Goal: Task Accomplishment & Management: Complete application form

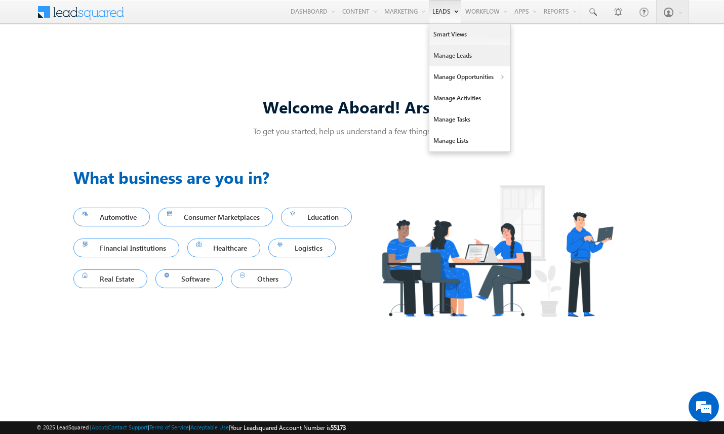
click at [445, 53] on link "Manage Leads" at bounding box center [469, 55] width 81 height 21
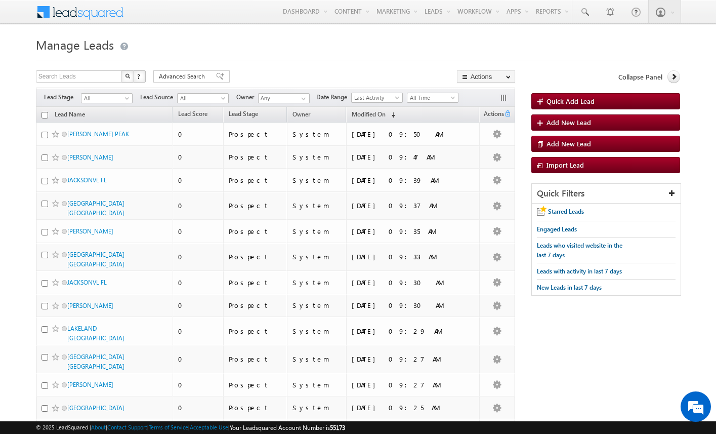
click at [21, 149] on body "Menu Arsenal 3 arsen alstu dios3 @stra tatec h.com" at bounding box center [358, 397] width 716 height 795
click at [592, 123] on link "Add New Lead" at bounding box center [605, 122] width 149 height 16
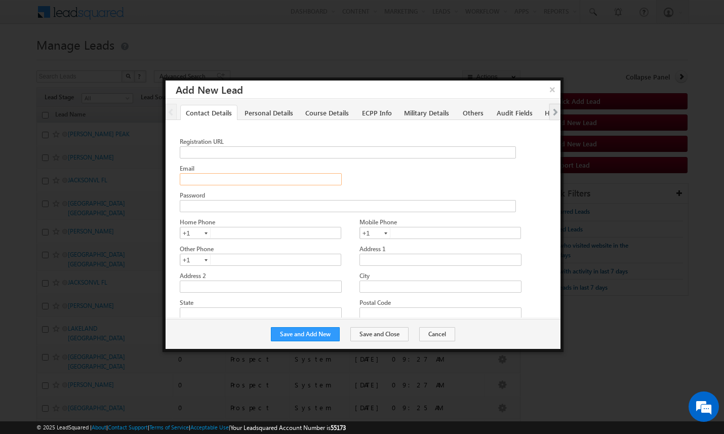
click at [205, 180] on input "Email" at bounding box center [261, 179] width 162 height 12
type input "amartha+houWSPmtp-10-2-2025@arsenalstudios.com"
click at [325, 334] on button "Save and Add New" at bounding box center [305, 334] width 69 height 14
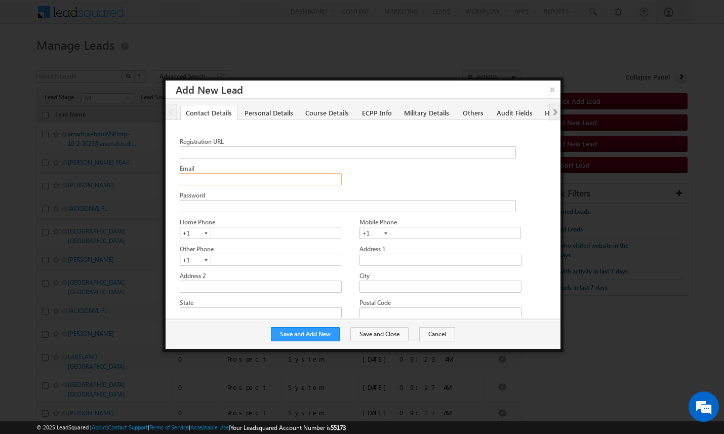
click at [285, 178] on input "Email" at bounding box center [261, 179] width 162 height 12
paste input "amartha+jaxWSPmtp-10-2-2025@arsenalstudios.com"
type input "amartha+jaxWSPmtp-10-2-2025@arsenalstudios.com"
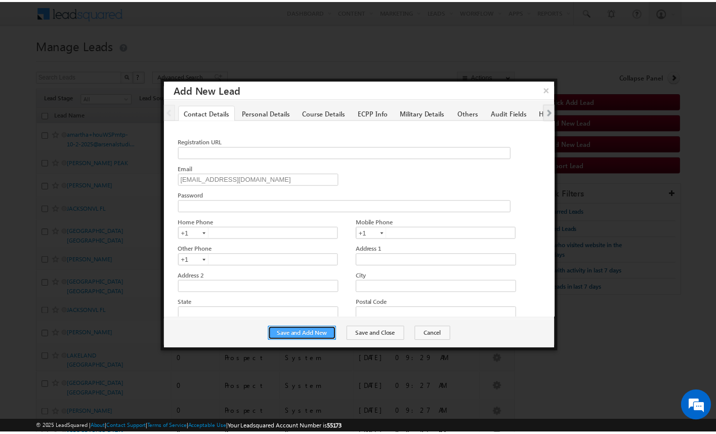
scroll to position [0, 0]
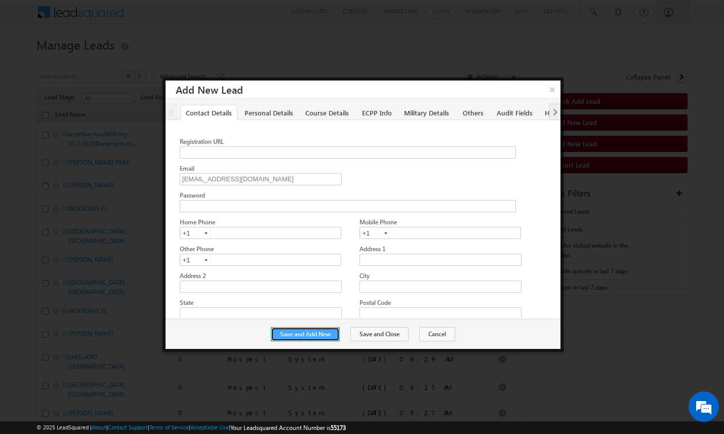
click at [328, 333] on button "Save and Add New" at bounding box center [305, 334] width 69 height 14
click at [220, 181] on input "Email" at bounding box center [261, 179] width 162 height 12
paste input "amartha+dalaimt-10-2-2025@arsenalstudios.com"
type input "amartha+dalaimt-10-2-2025@arsenalstudios.com"
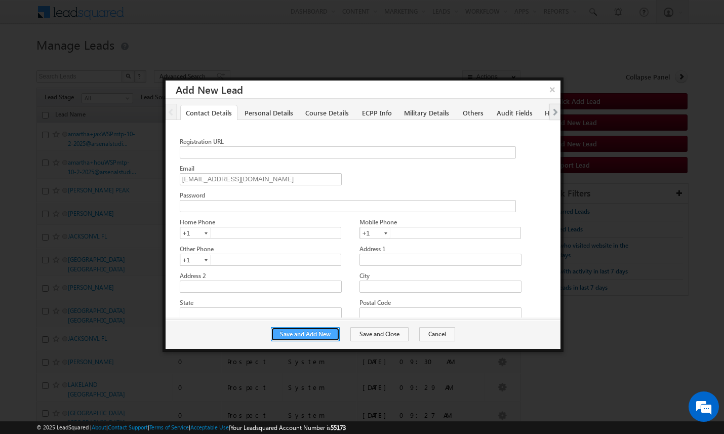
click at [335, 333] on button "Save and Add New" at bounding box center [305, 334] width 69 height 14
click at [211, 180] on input "Email" at bounding box center [261, 179] width 162 height 12
paste input "amartha+rsiws-10-2-2025@arsenalstudios.com"
type input "amartha+rsiws-10-2-2025@arsenalstudios.com"
click at [378, 336] on button "Save and Close" at bounding box center [379, 334] width 58 height 14
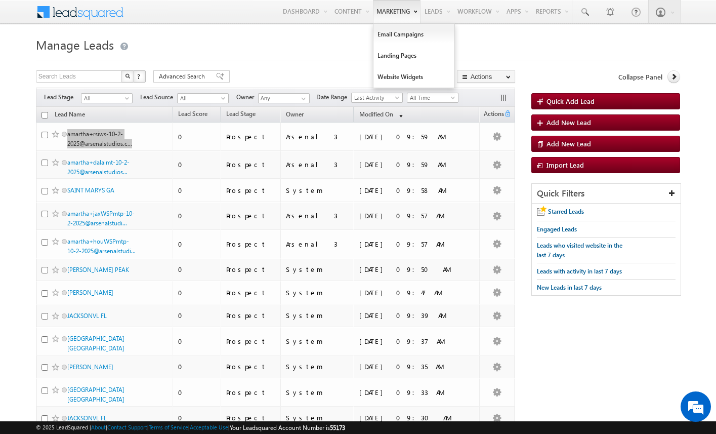
drag, startPoint x: 102, startPoint y: 135, endPoint x: 371, endPoint y: 0, distance: 300.6
click at [0, 0] on body "Menu Arsenal 3 arsen alstu dios3 @stra tatec h.com" at bounding box center [358, 402] width 716 height 805
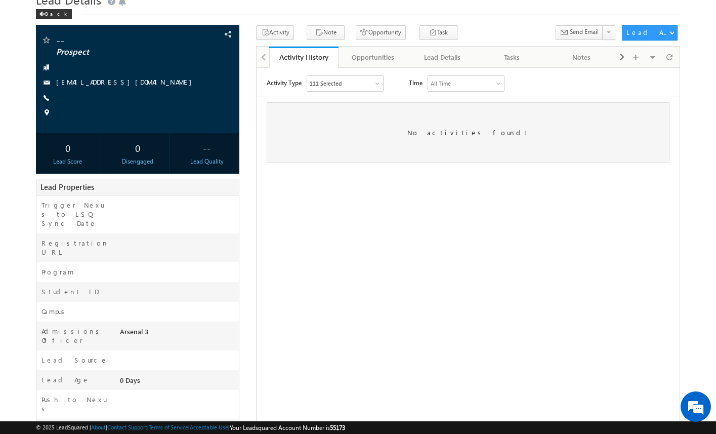
click at [244, 197] on div "-- Prospect" at bounding box center [358, 263] width 645 height 476
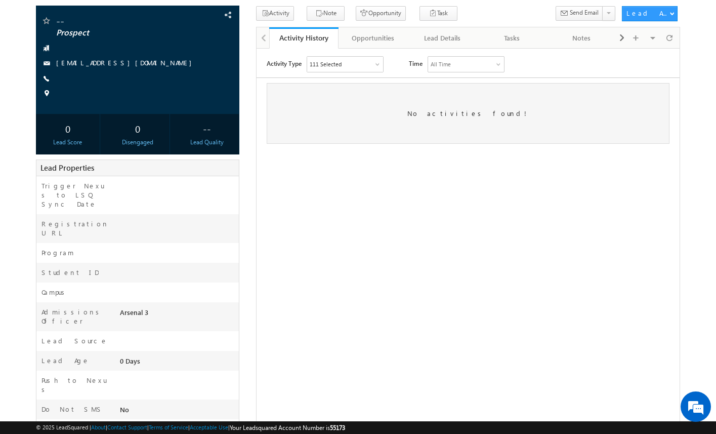
scroll to position [38, 0]
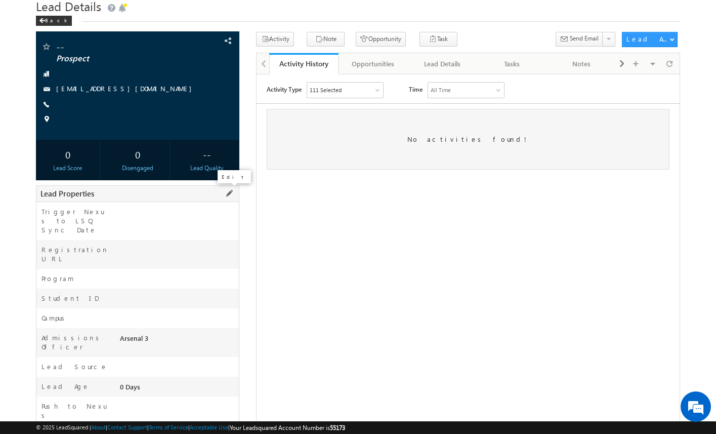
click at [229, 196] on span at bounding box center [229, 193] width 11 height 11
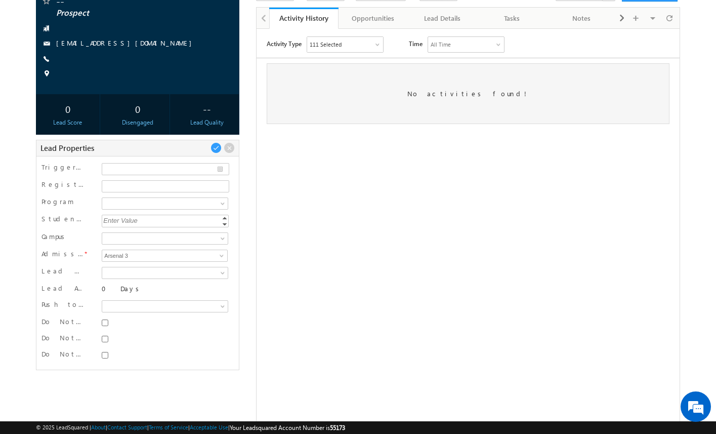
scroll to position [85, 0]
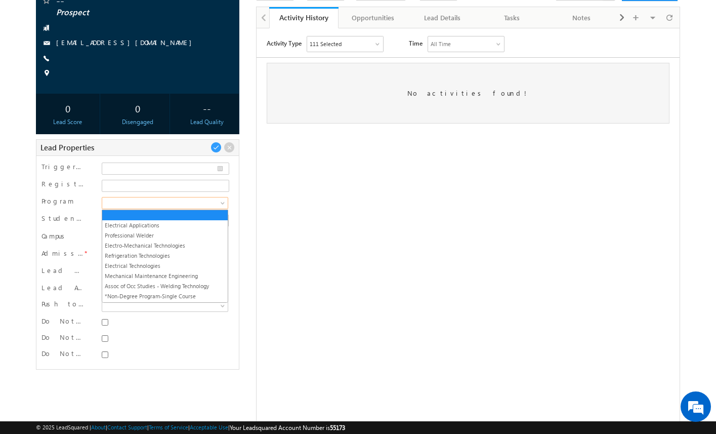
click at [209, 203] on span at bounding box center [163, 202] width 123 height 9
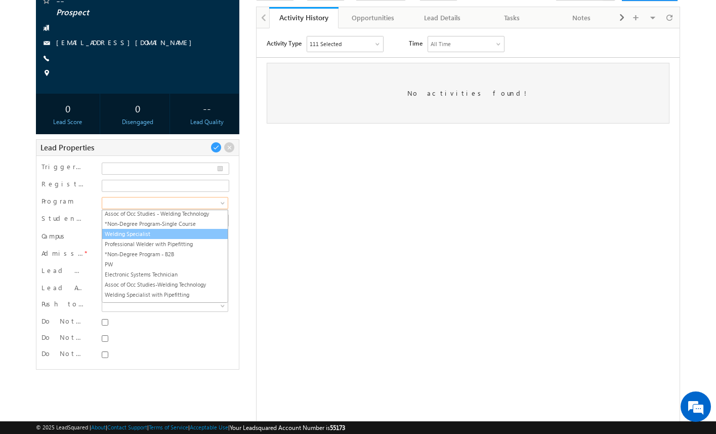
scroll to position [84, 0]
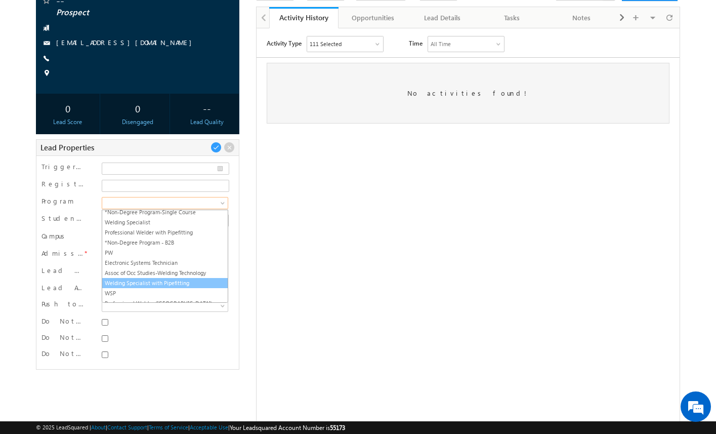
click at [167, 284] on link "Welding Specialist with Pipefitting" at bounding box center [165, 282] width 126 height 9
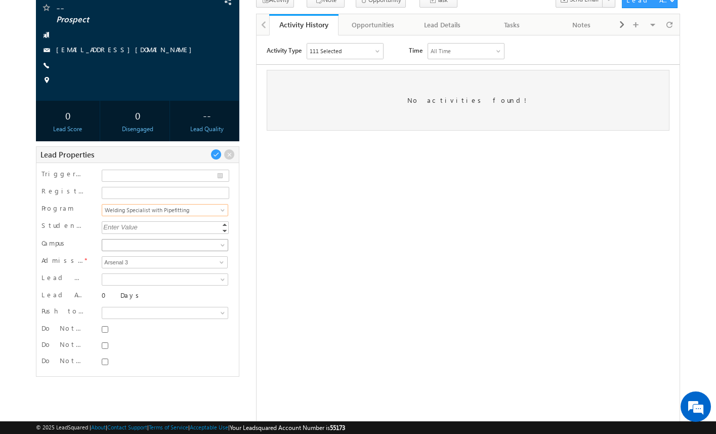
scroll to position [71, 0]
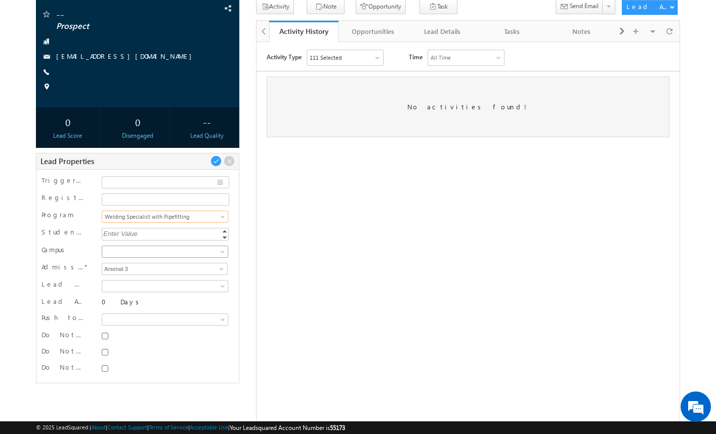
click at [184, 254] on span at bounding box center [163, 251] width 123 height 9
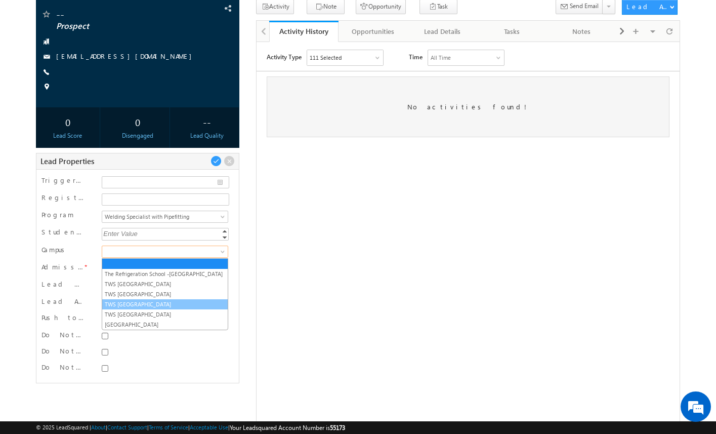
click at [174, 303] on link "TWS [GEOGRAPHIC_DATA]" at bounding box center [165, 304] width 126 height 9
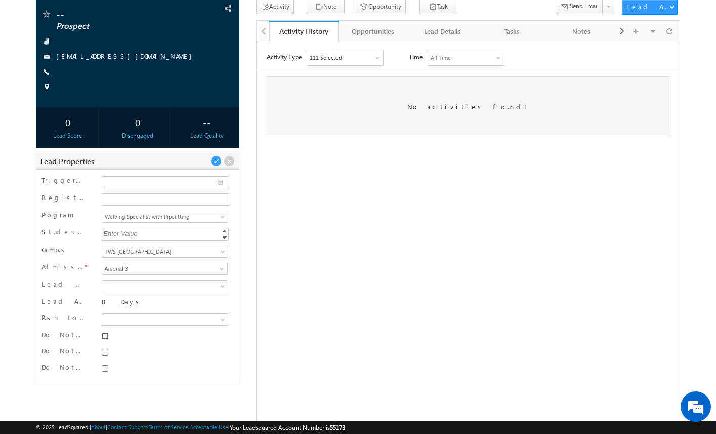
click at [105, 337] on input "Do Not SMS" at bounding box center [105, 336] width 7 height 7
checkbox input "true"
click at [105, 351] on input "Do Not Email" at bounding box center [105, 352] width 7 height 7
checkbox input "true"
click at [105, 373] on div at bounding box center [165, 368] width 126 height 10
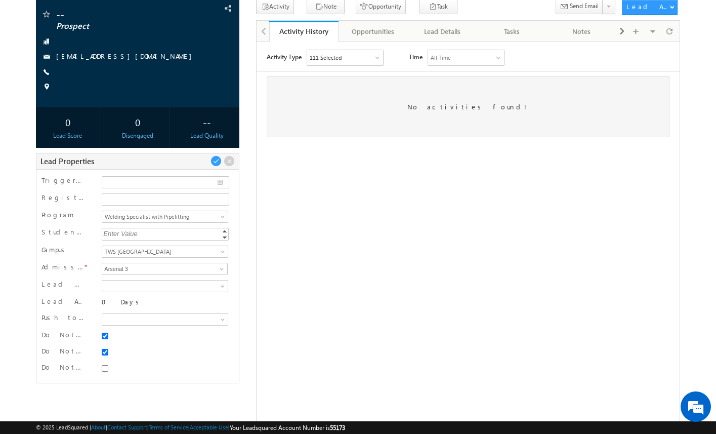
click at [103, 364] on div at bounding box center [165, 368] width 126 height 10
click at [104, 369] on input "Do Not Call" at bounding box center [105, 368] width 7 height 7
checkbox input "true"
click at [216, 160] on span at bounding box center [216, 160] width 11 height 11
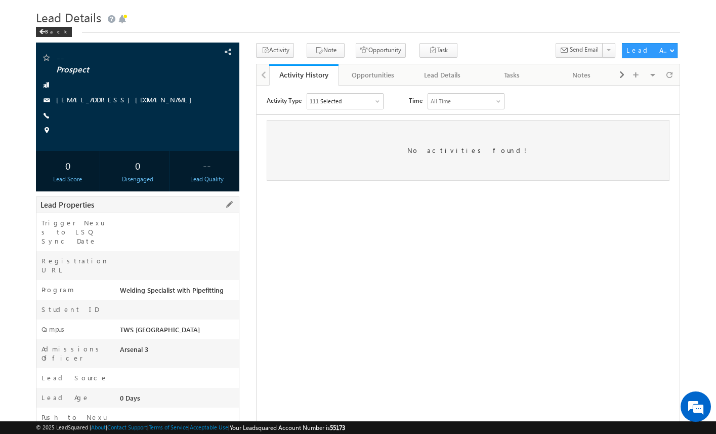
scroll to position [0, 0]
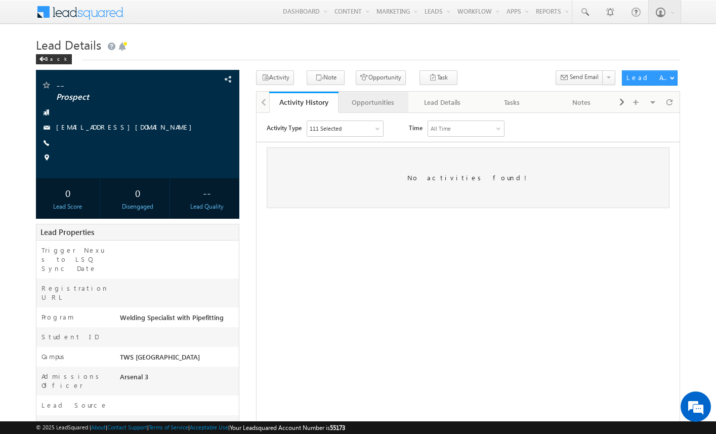
click at [387, 107] on div "Opportunities" at bounding box center [373, 102] width 52 height 12
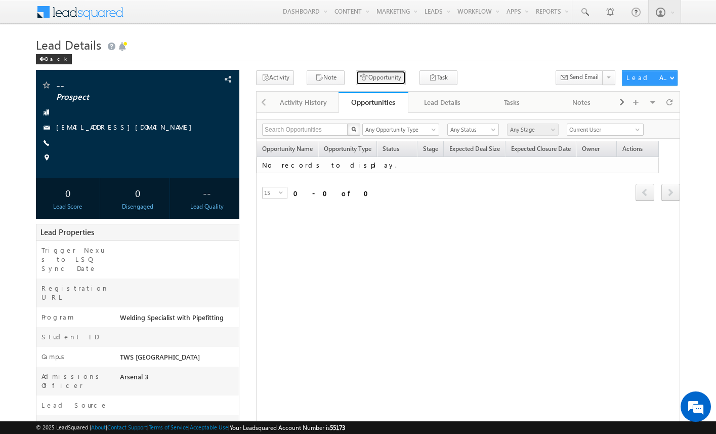
click at [375, 72] on button "Opportunity" at bounding box center [381, 77] width 50 height 15
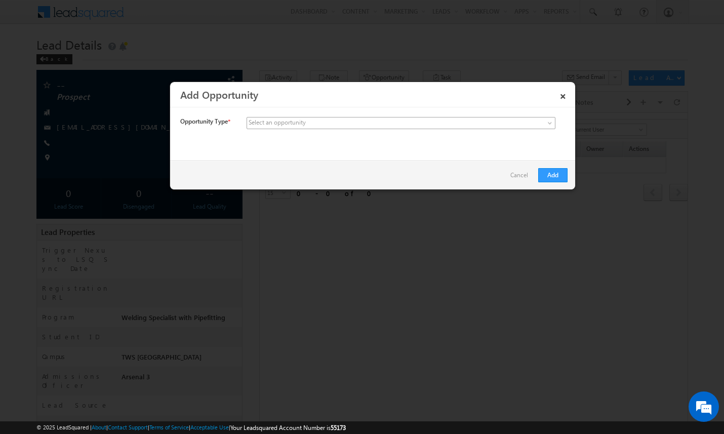
click at [352, 123] on span at bounding box center [326, 122] width 158 height 9
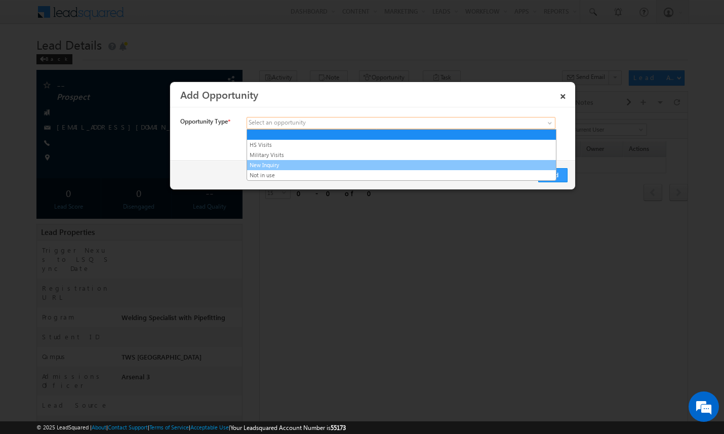
click at [342, 163] on link "New Inquiry" at bounding box center [401, 164] width 309 height 9
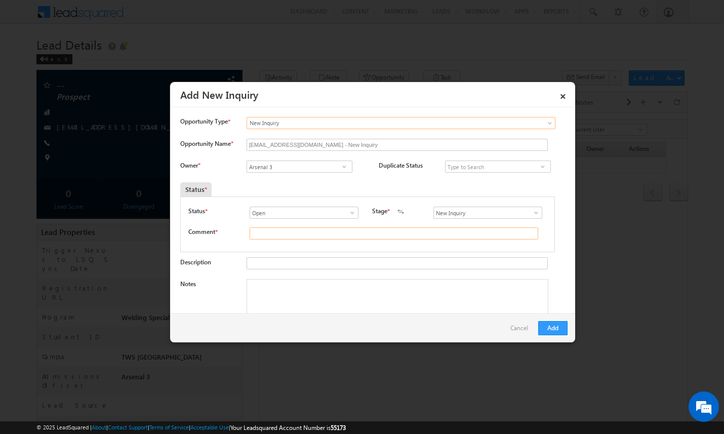
click at [307, 232] on input "text" at bounding box center [394, 233] width 289 height 12
type input "test"
click at [550, 328] on button "Add" at bounding box center [552, 328] width 29 height 14
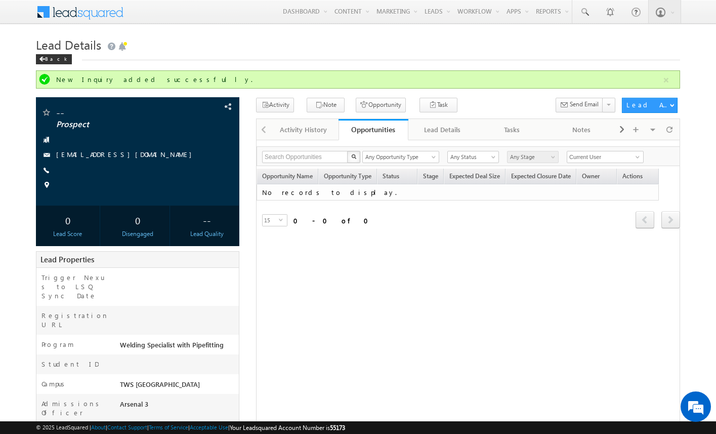
click at [372, 225] on div "Refresh first prev next last 0 - 0 of 0" at bounding box center [469, 214] width 424 height 29
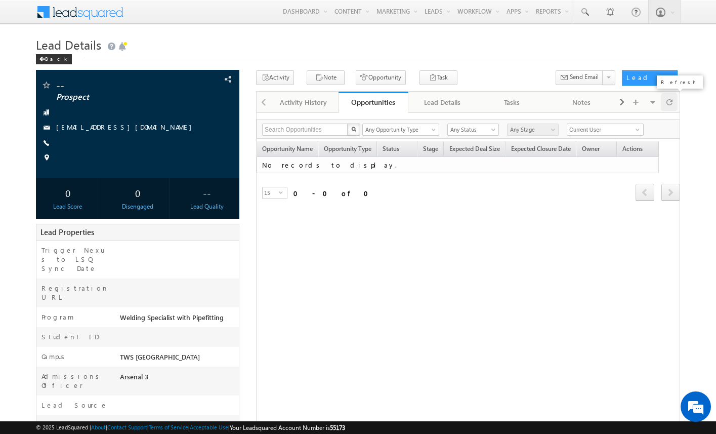
click at [669, 105] on span at bounding box center [670, 102] width 6 height 18
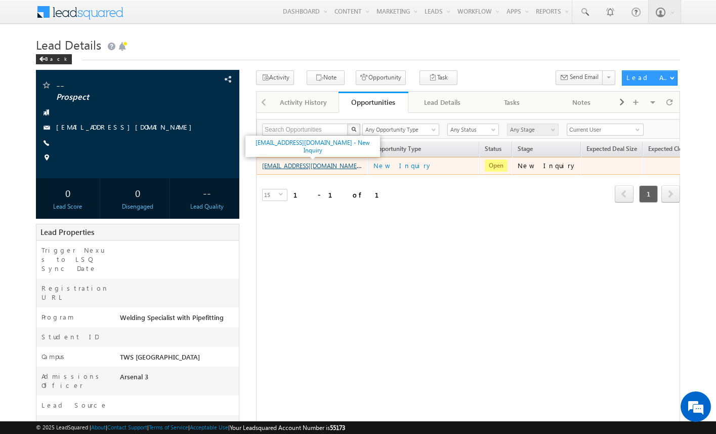
click at [335, 165] on link "amartha+houWSPmtp-10-2-2025@arsenalstudios.com - New Inquiry" at bounding box center [329, 165] width 135 height 9
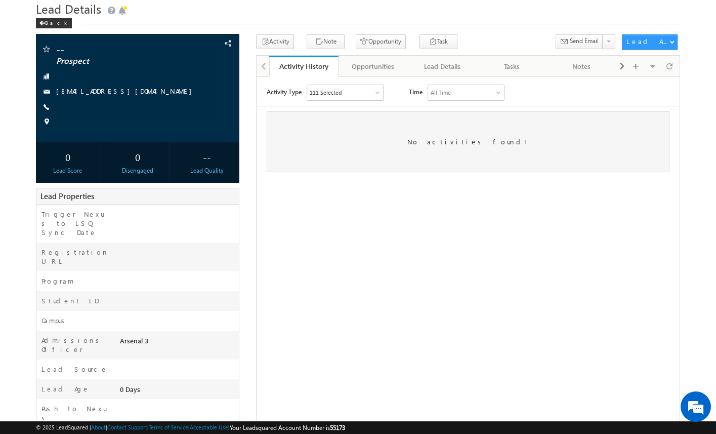
scroll to position [46, 0]
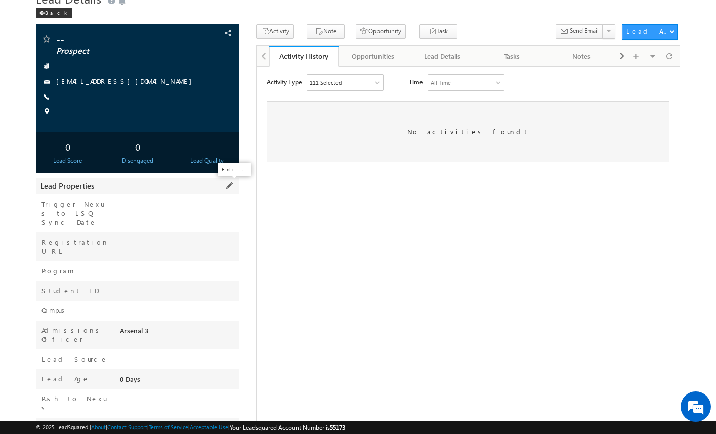
click at [229, 184] on span at bounding box center [229, 185] width 11 height 11
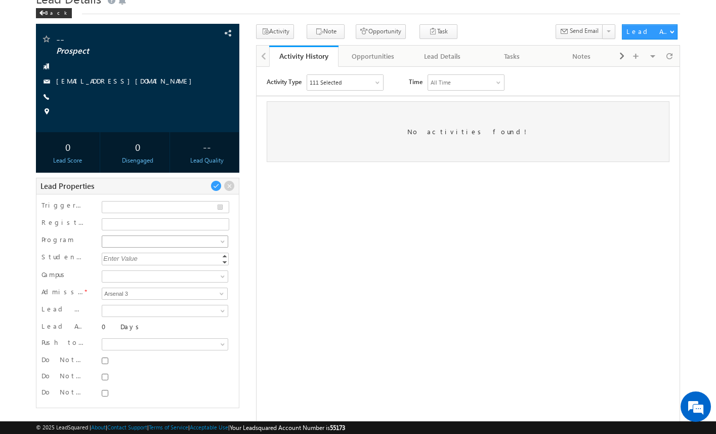
click at [194, 238] on span at bounding box center [163, 241] width 123 height 9
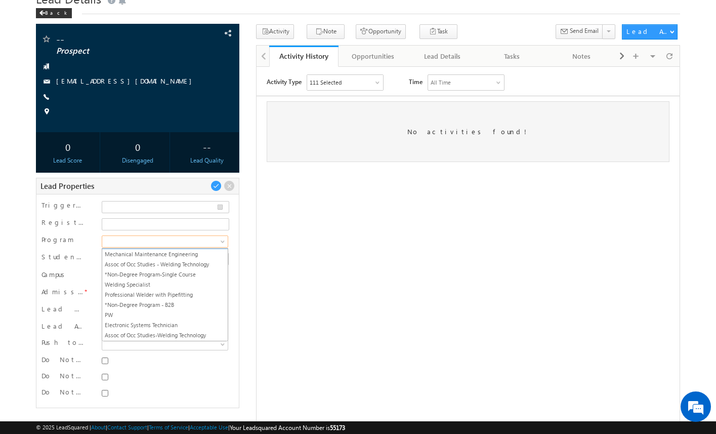
scroll to position [62, 0]
click at [188, 293] on link "Professional Welder with Pipefitting" at bounding box center [165, 292] width 126 height 9
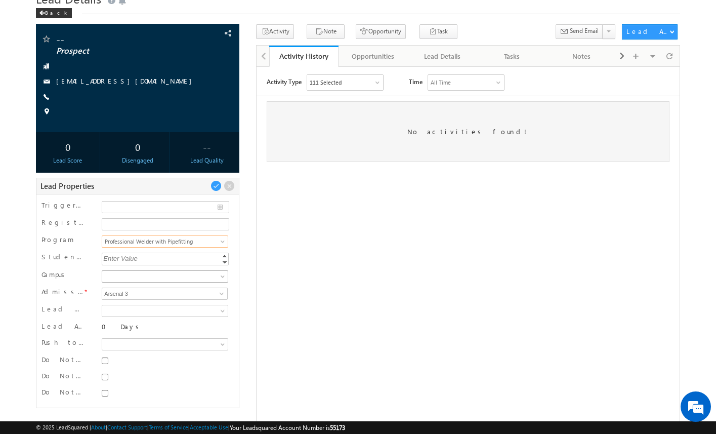
click at [199, 275] on span at bounding box center [163, 276] width 123 height 9
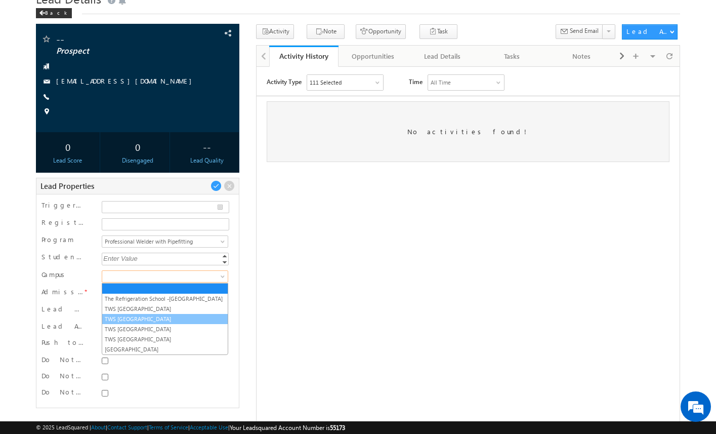
click at [199, 318] on link "TWS [GEOGRAPHIC_DATA]" at bounding box center [165, 318] width 126 height 9
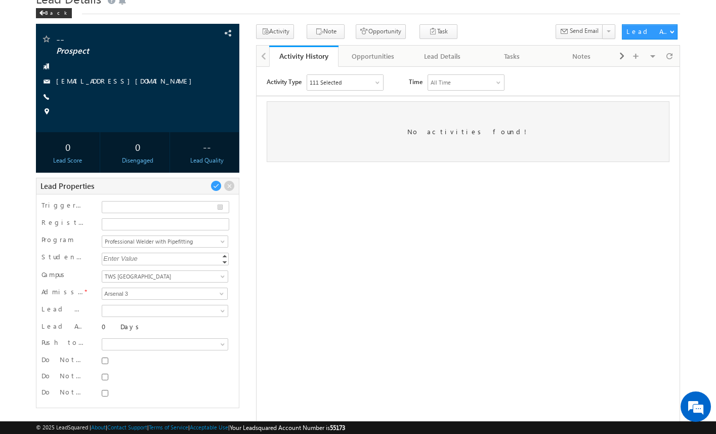
click at [104, 365] on div at bounding box center [164, 362] width 131 height 14
click at [105, 362] on input "Do Not SMS" at bounding box center [105, 360] width 7 height 7
checkbox input "true"
click at [105, 375] on input "Do Not Email" at bounding box center [105, 377] width 7 height 7
checkbox input "true"
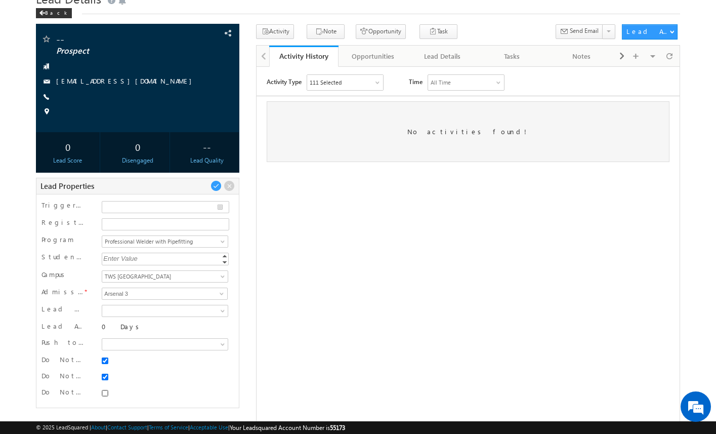
click at [107, 394] on input "Do Not Call" at bounding box center [105, 393] width 7 height 7
checkbox input "true"
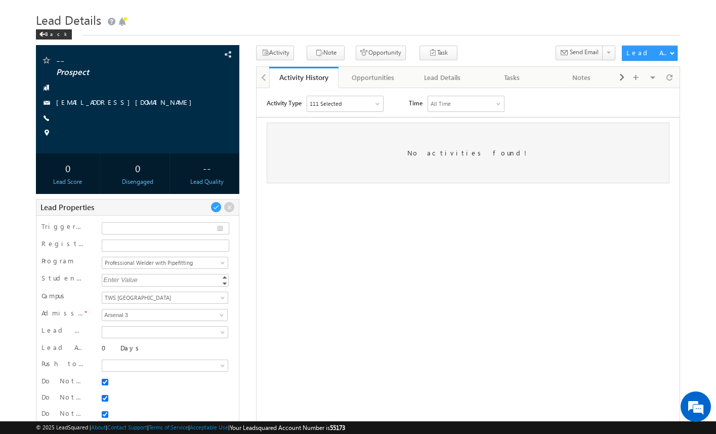
scroll to position [24, 0]
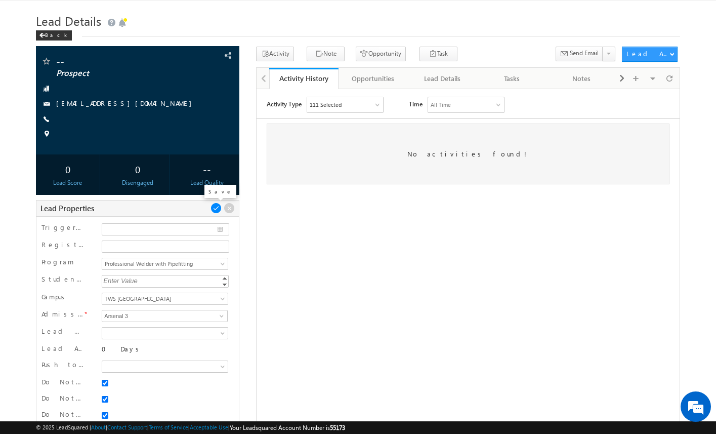
click at [216, 206] on span at bounding box center [216, 207] width 11 height 11
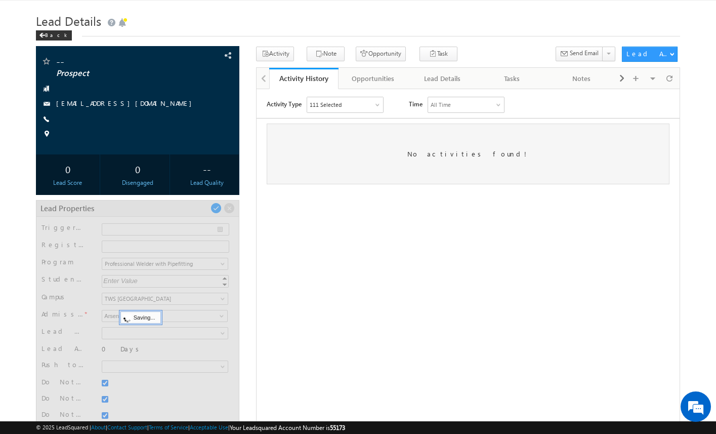
scroll to position [29, 0]
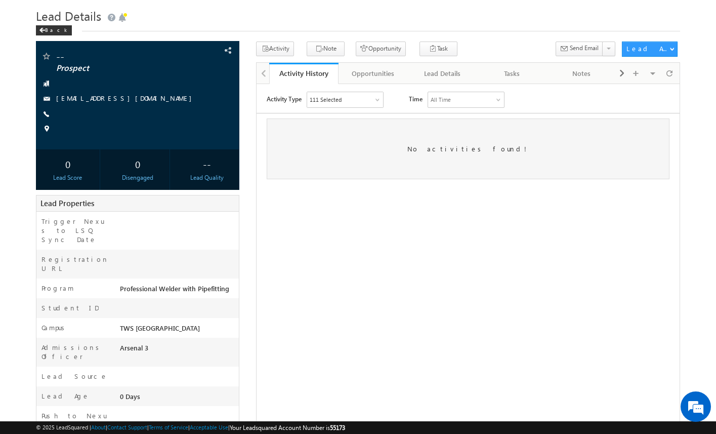
click at [250, 172] on div "-- Prospect amartha+jaxWSPmtp-10-2-2025@arsenalstudios.com" at bounding box center [358, 280] width 645 height 476
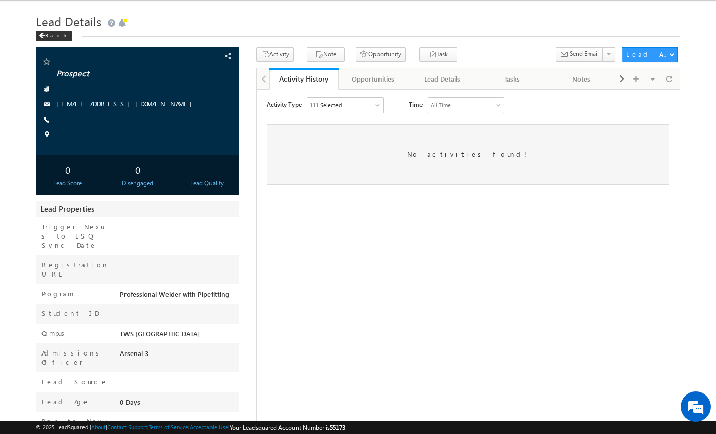
scroll to position [0, 0]
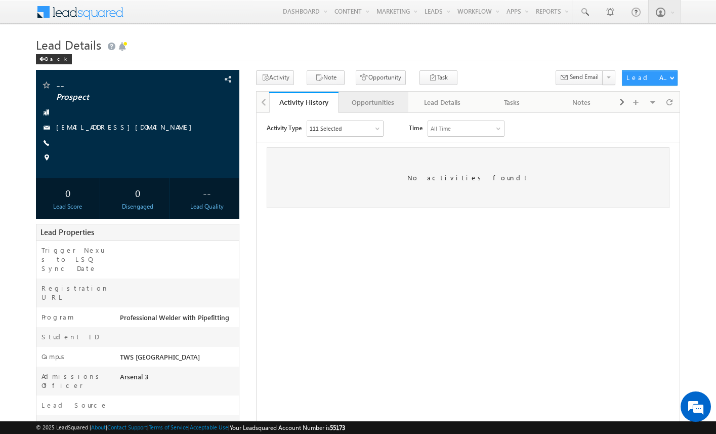
click at [368, 103] on div "Opportunities" at bounding box center [373, 102] width 52 height 12
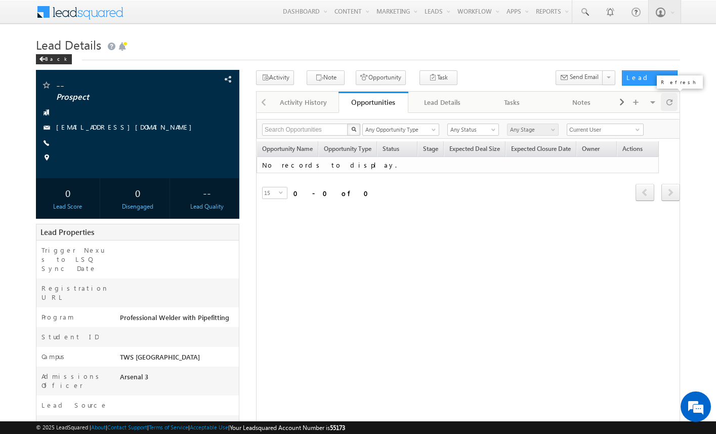
click at [672, 100] on span at bounding box center [670, 102] width 6 height 18
click at [362, 79] on button "Opportunity" at bounding box center [381, 77] width 50 height 15
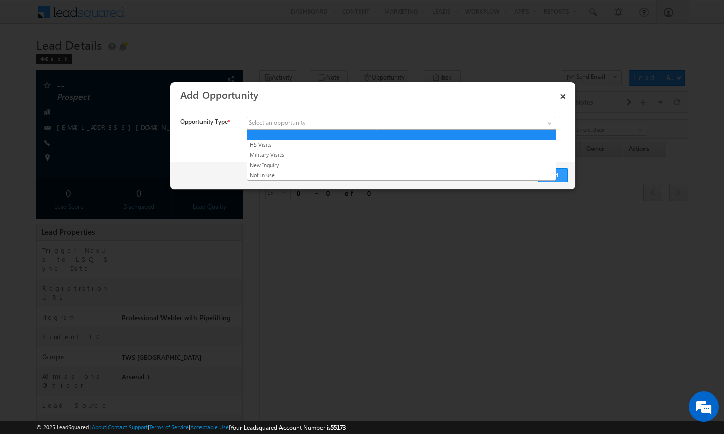
click at [316, 123] on span at bounding box center [326, 122] width 158 height 9
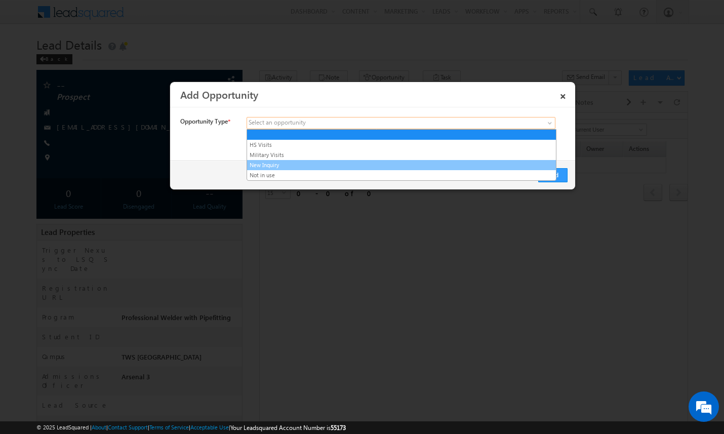
click at [306, 165] on link "New Inquiry" at bounding box center [401, 164] width 309 height 9
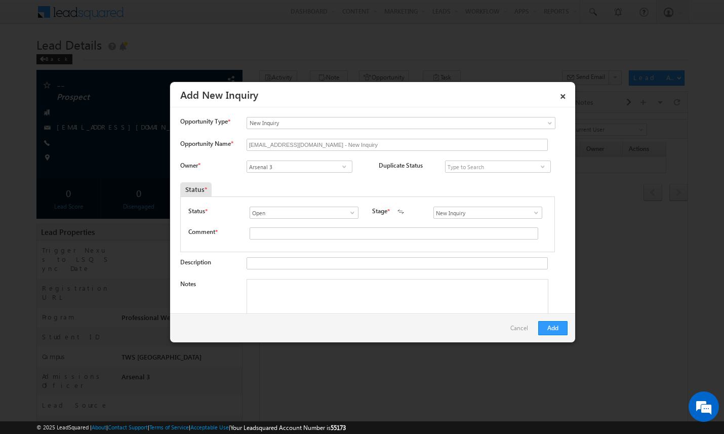
click at [300, 240] on div at bounding box center [398, 234] width 297 height 14
click at [306, 234] on input "text" at bounding box center [394, 233] width 289 height 12
type input "test"
click at [555, 330] on button "Add" at bounding box center [552, 328] width 29 height 14
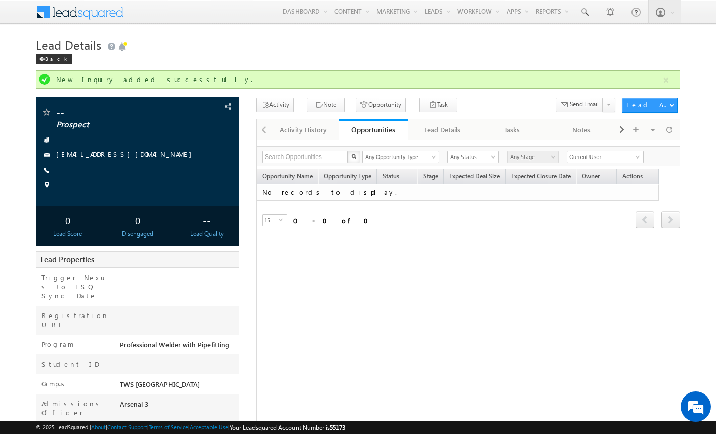
click at [245, 250] on div "-- Prospect amartha+jaxWSPmtp-10-2-2025@arsenalstudios.com" at bounding box center [358, 336] width 645 height 476
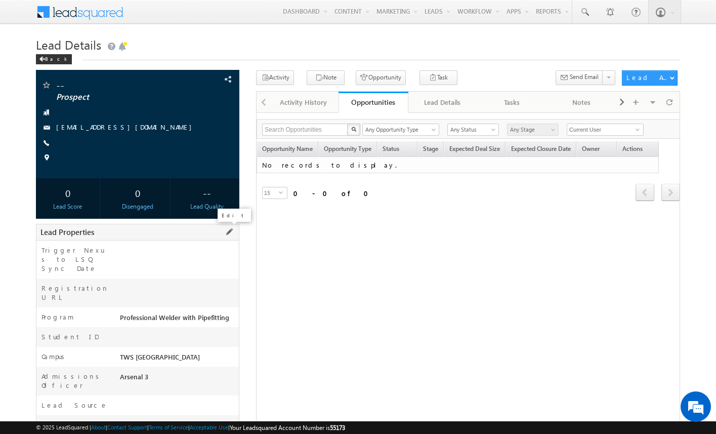
click at [232, 230] on span at bounding box center [229, 231] width 11 height 11
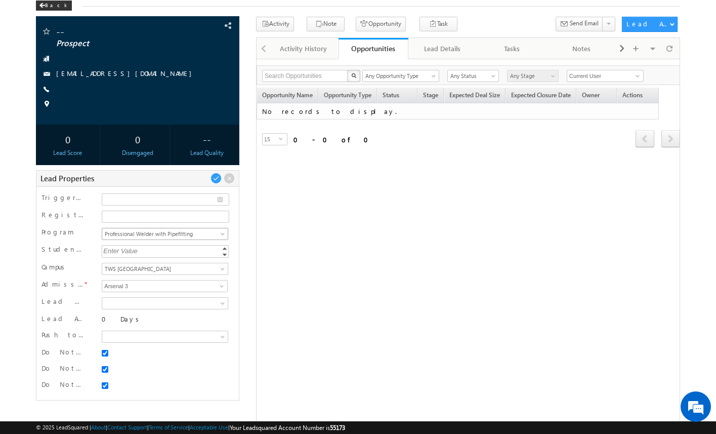
scroll to position [60, 0]
click at [205, 236] on span "Professional Welder with Pipefitting" at bounding box center [163, 233] width 123 height 9
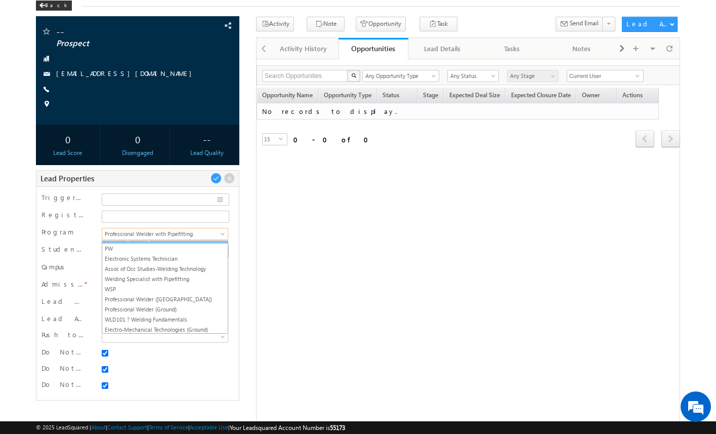
scroll to position [120, 0]
click at [187, 277] on link "Welding Specialist with Pipefitting" at bounding box center [165, 277] width 126 height 9
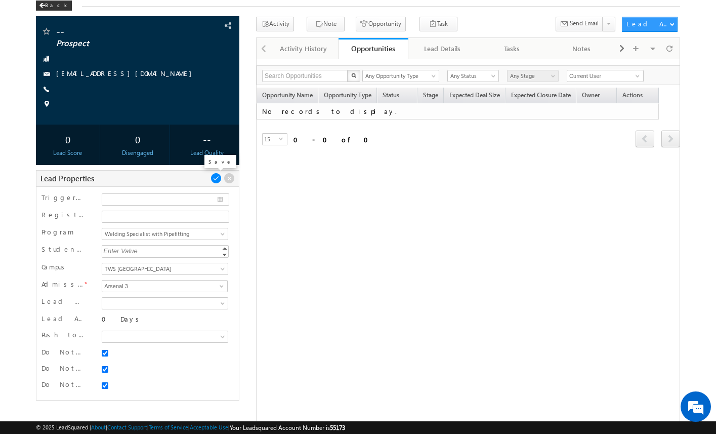
click at [216, 180] on span at bounding box center [216, 178] width 11 height 11
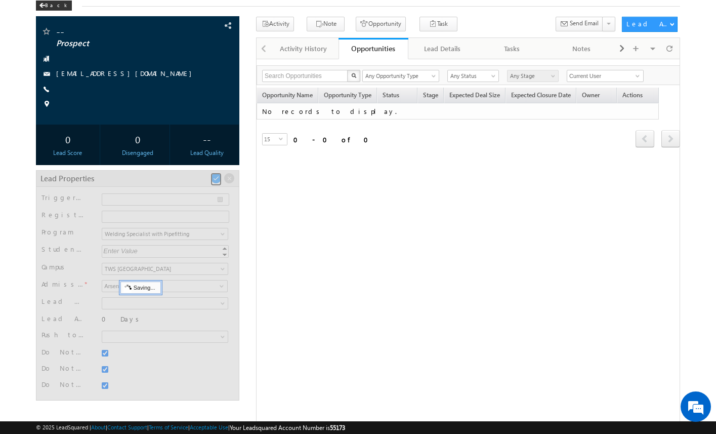
scroll to position [29, 0]
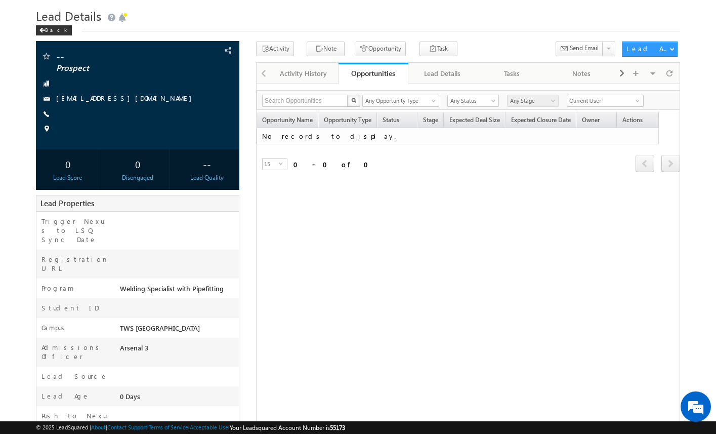
click at [251, 197] on div "-- Prospect amartha+jaxWSPmtp-10-2-2025@arsenalstudios.com" at bounding box center [358, 280] width 645 height 476
click at [677, 77] on div at bounding box center [669, 73] width 17 height 18
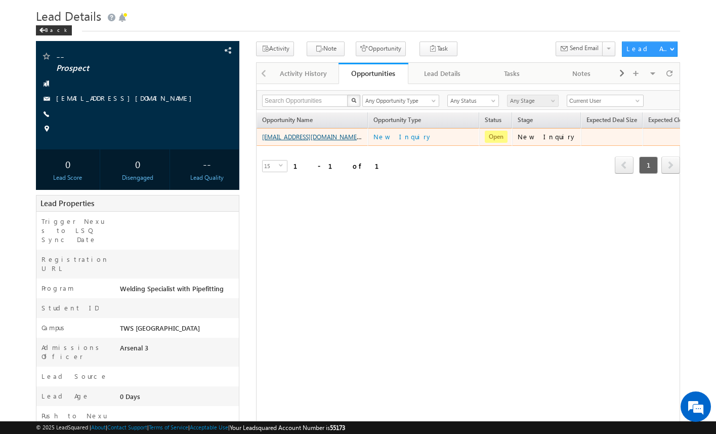
click at [340, 135] on link "amartha+jaxWSPmtp-10-2-2025@arsenalstudios.com - New Inquiry" at bounding box center [329, 136] width 135 height 9
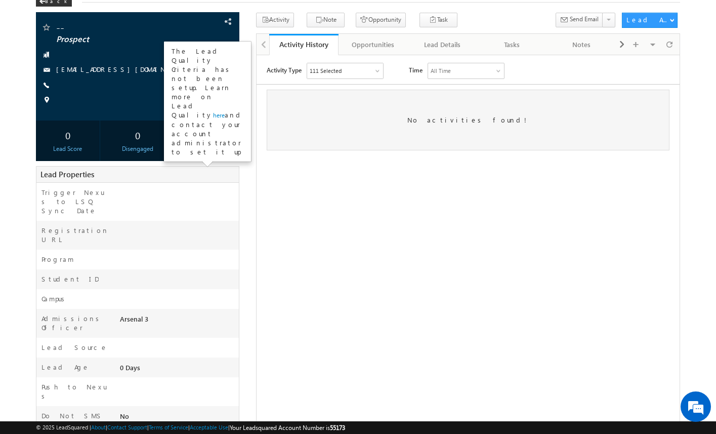
scroll to position [63, 0]
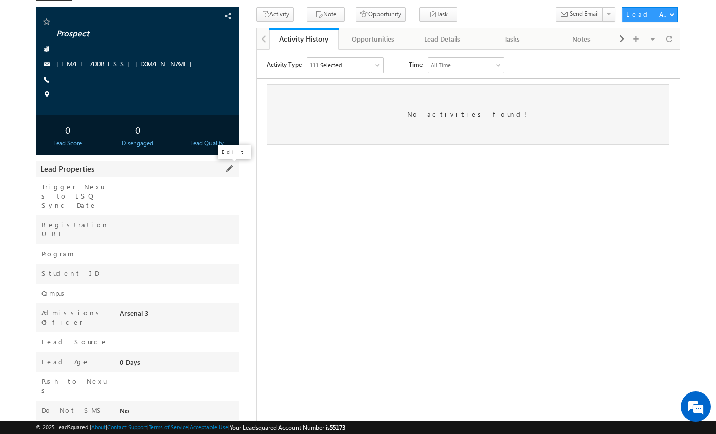
click at [229, 171] on span at bounding box center [229, 168] width 11 height 11
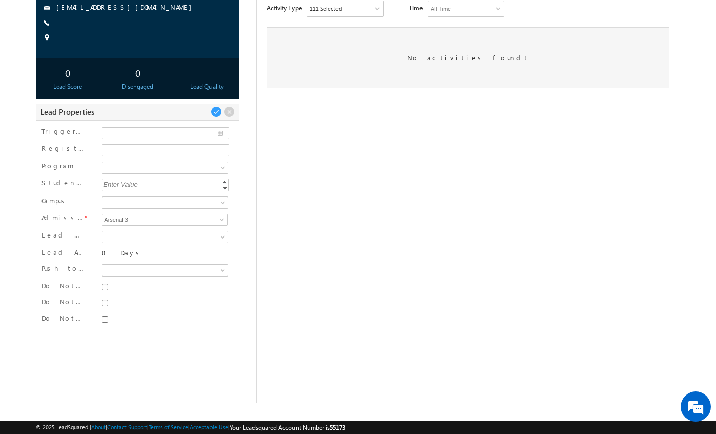
scroll to position [130, 0]
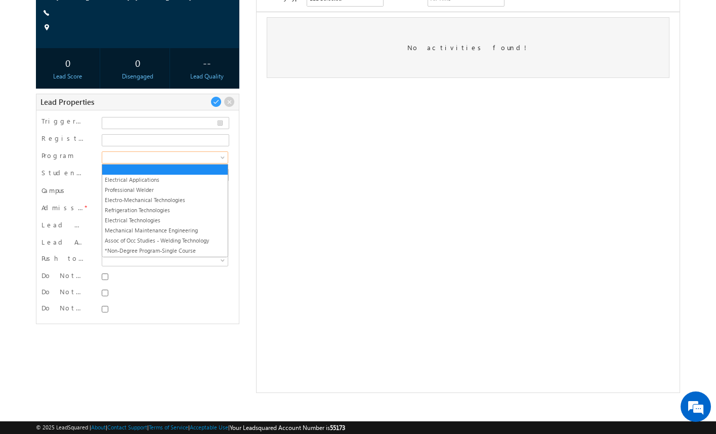
click at [218, 159] on span at bounding box center [163, 157] width 123 height 9
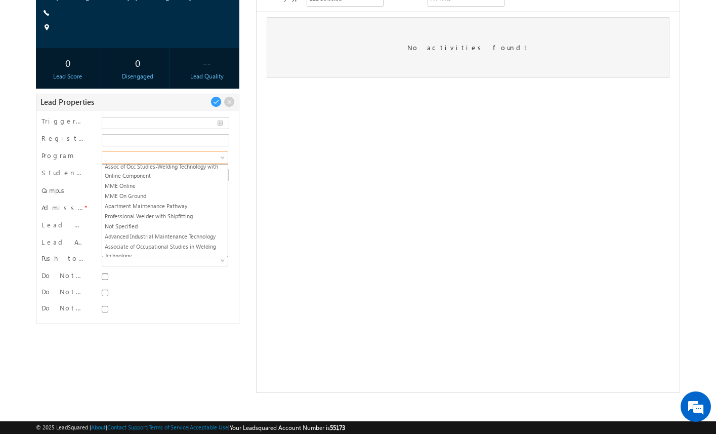
scroll to position [391, 0]
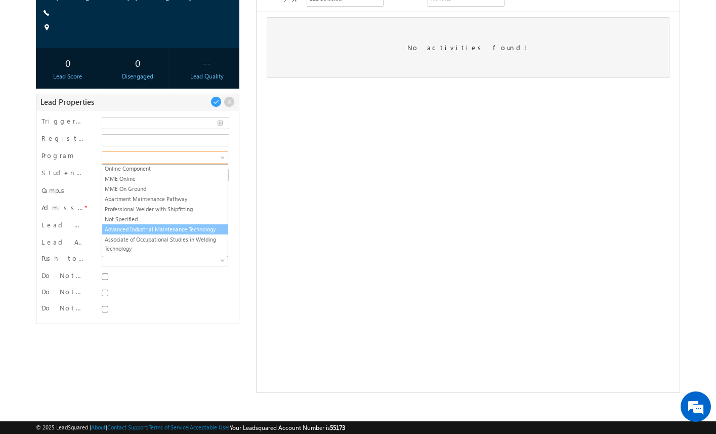
click at [184, 229] on link "Advanced Industrial Maintenance Technology" at bounding box center [165, 229] width 126 height 9
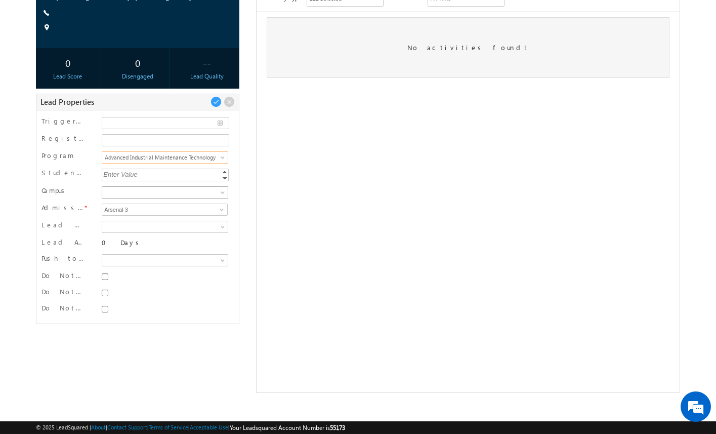
click at [192, 194] on span at bounding box center [163, 192] width 123 height 9
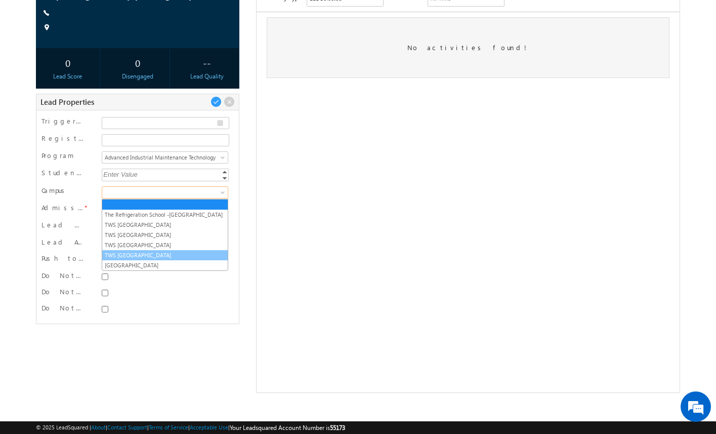
click at [179, 252] on link "TWS [GEOGRAPHIC_DATA]" at bounding box center [165, 255] width 126 height 9
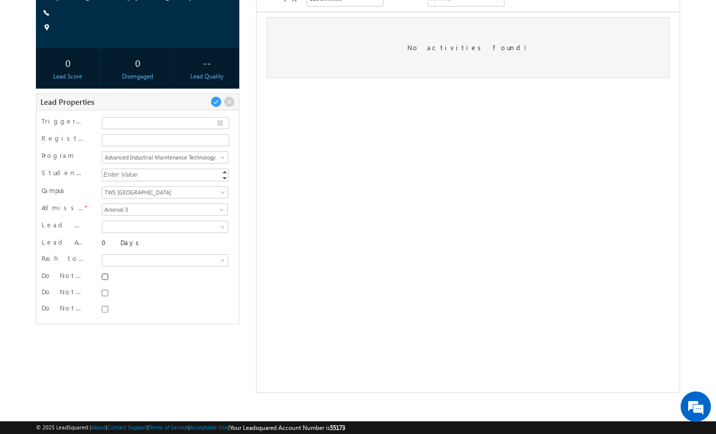
click at [103, 279] on input "Do Not SMS" at bounding box center [105, 276] width 7 height 7
checkbox input "true"
click at [105, 292] on input "Do Not Email" at bounding box center [105, 293] width 7 height 7
checkbox input "true"
click at [106, 309] on input "Do Not Call" at bounding box center [105, 309] width 7 height 7
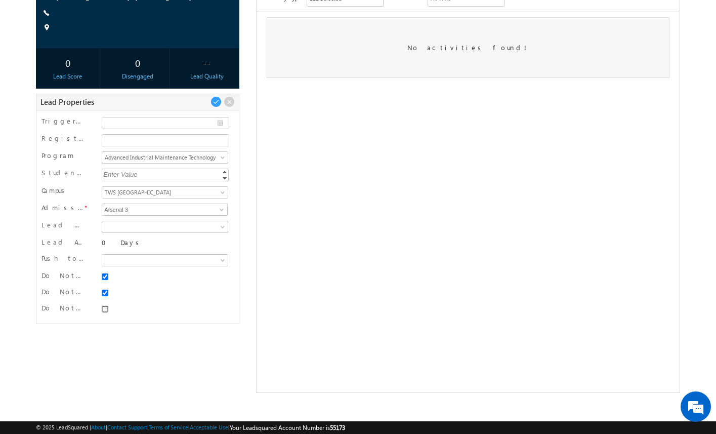
checkbox input "true"
click at [127, 339] on div "-- Prospect" at bounding box center [358, 166] width 645 height 452
click at [217, 104] on span at bounding box center [216, 101] width 11 height 11
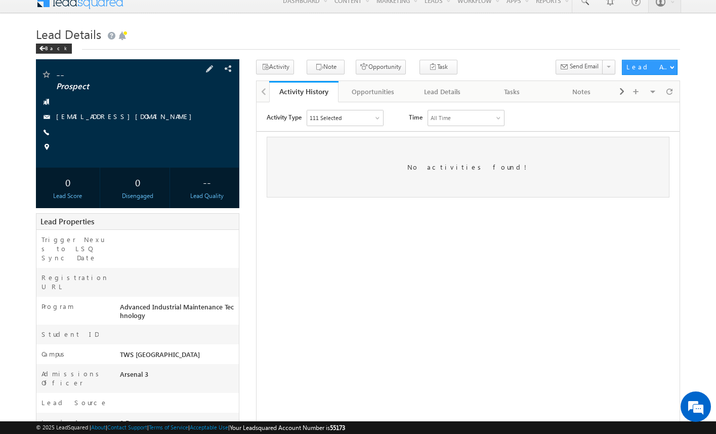
scroll to position [0, 0]
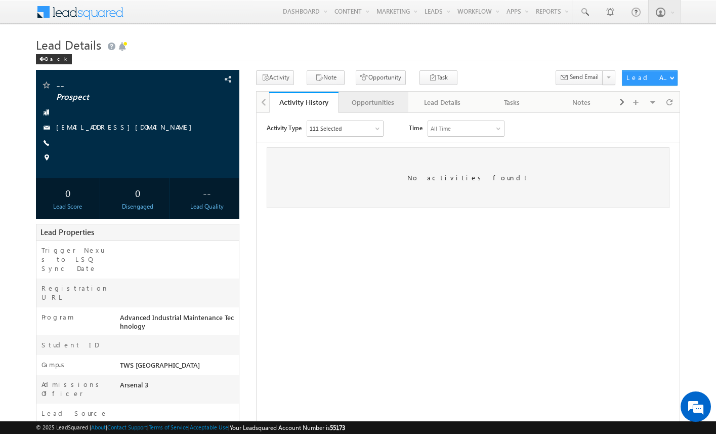
click at [373, 107] on div "Opportunities" at bounding box center [373, 102] width 52 height 12
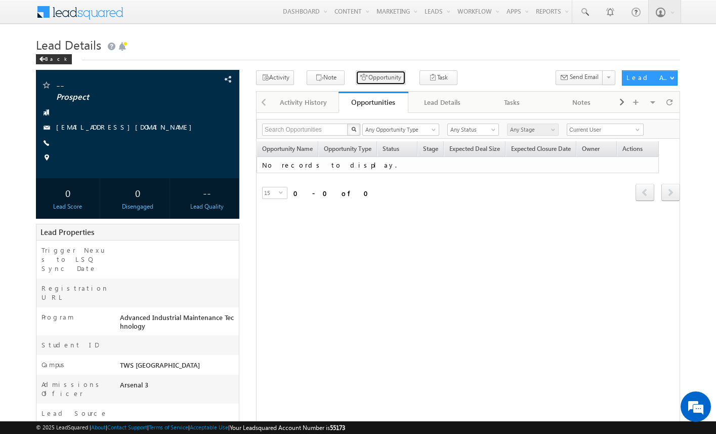
click at [378, 77] on button "Opportunity" at bounding box center [381, 77] width 50 height 15
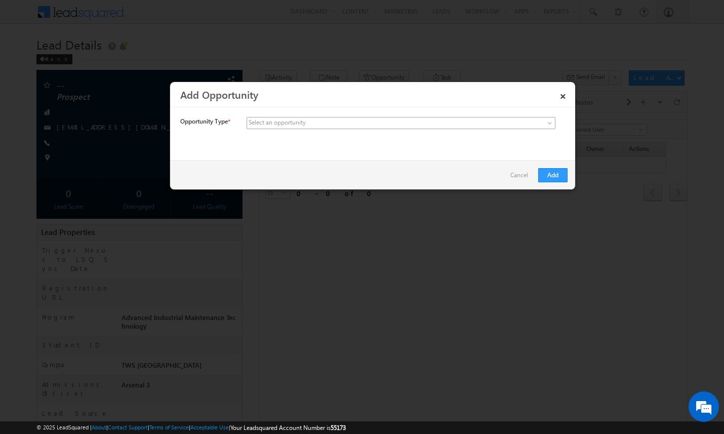
click at [344, 120] on span at bounding box center [326, 122] width 158 height 9
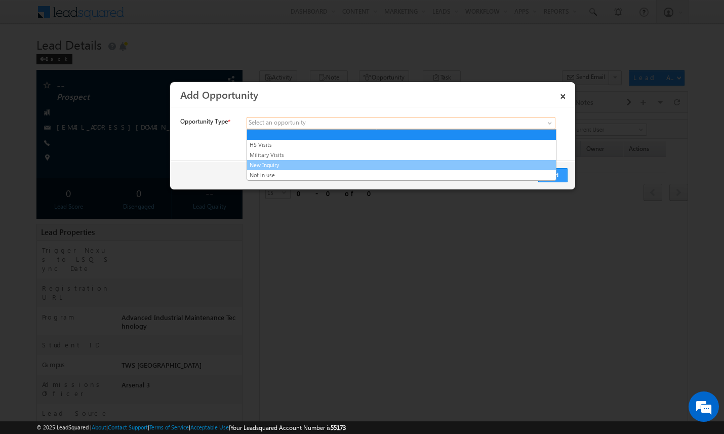
click at [332, 162] on link "New Inquiry" at bounding box center [401, 164] width 309 height 9
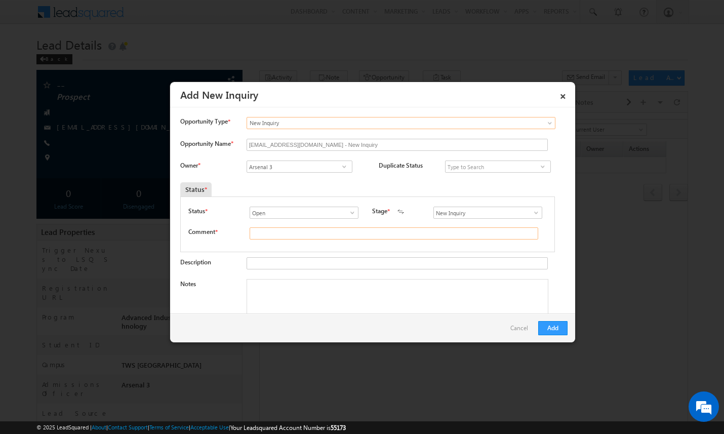
click at [330, 235] on input "text" at bounding box center [394, 233] width 289 height 12
type input "test"
click at [553, 325] on button "Add" at bounding box center [552, 328] width 29 height 14
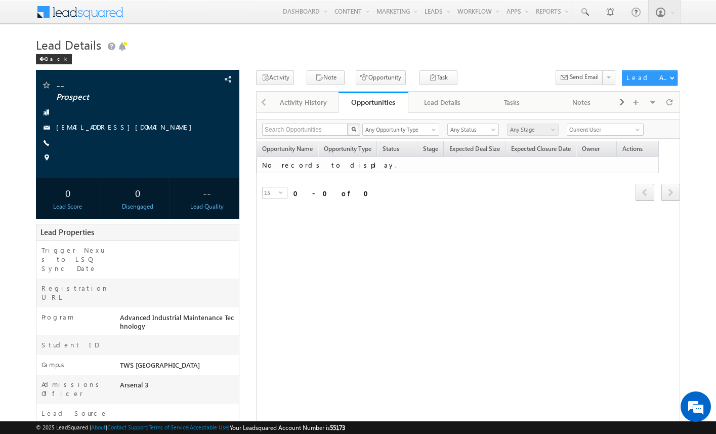
click at [248, 264] on div "-- Prospect [EMAIL_ADDRESS][DOMAIN_NAME]" at bounding box center [358, 312] width 645 height 484
click at [671, 102] on span at bounding box center [670, 102] width 6 height 18
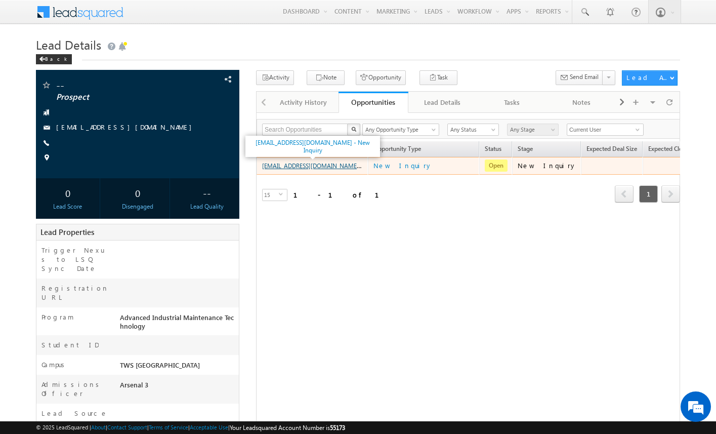
click at [335, 166] on link "[EMAIL_ADDRESS][DOMAIN_NAME] - New Inquiry" at bounding box center [329, 165] width 135 height 9
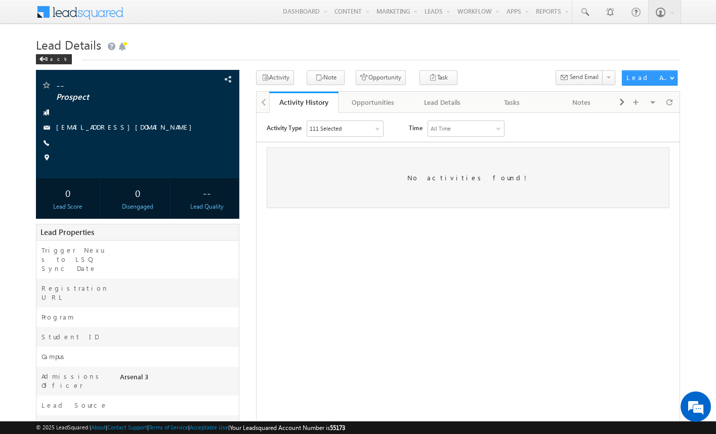
click at [245, 228] on div "-- Prospect" at bounding box center [358, 308] width 645 height 476
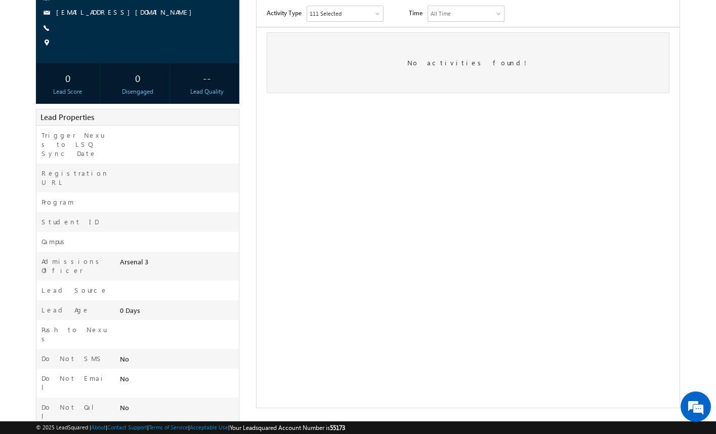
scroll to position [42, 0]
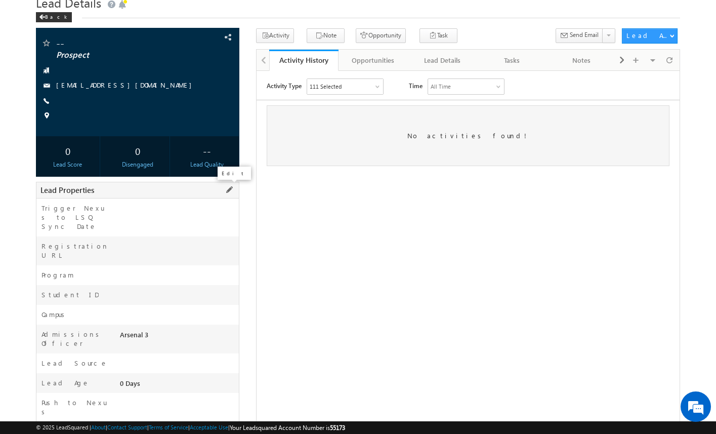
click at [230, 187] on span at bounding box center [229, 189] width 11 height 11
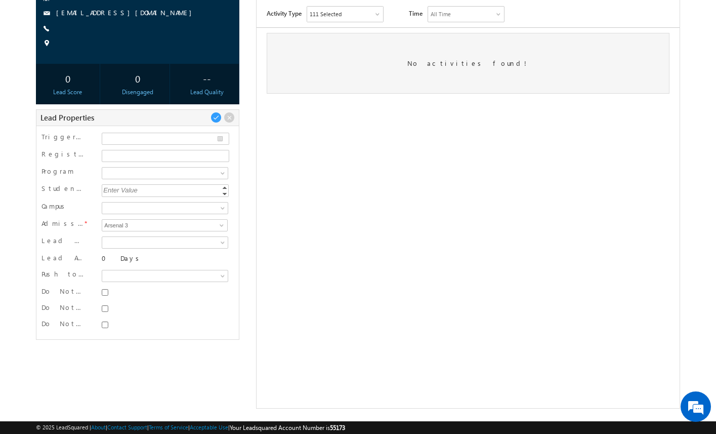
scroll to position [113, 0]
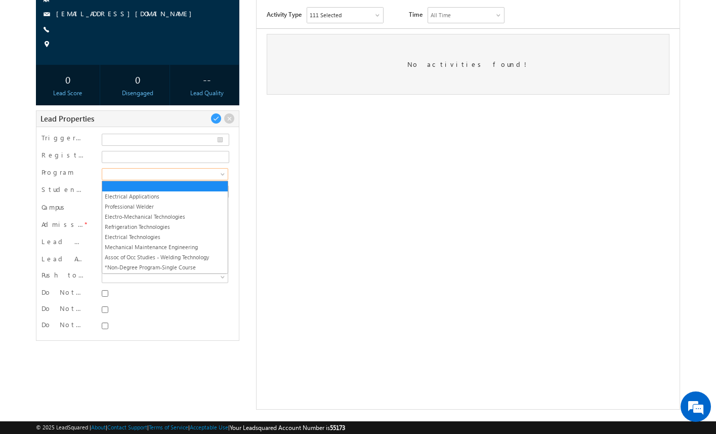
click at [214, 174] on span at bounding box center [163, 174] width 123 height 9
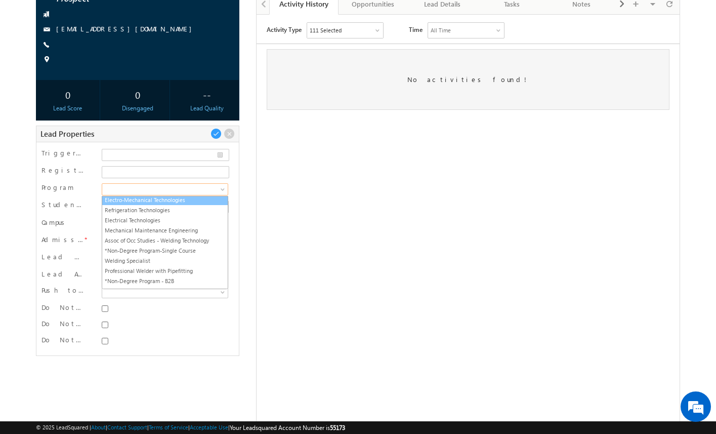
scroll to position [39, 0]
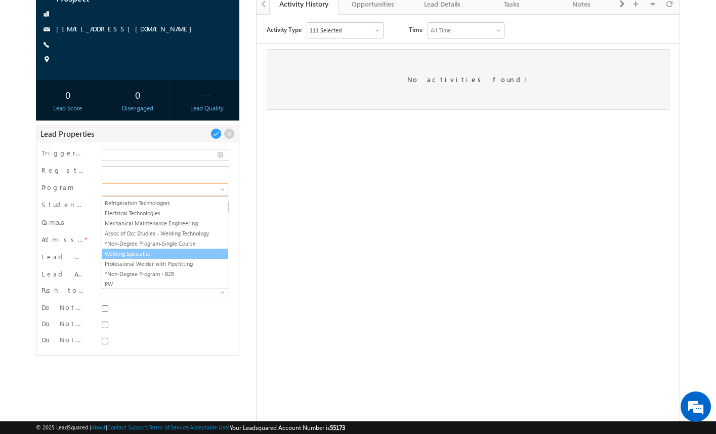
click at [181, 254] on link "Welding Specialist" at bounding box center [165, 253] width 126 height 9
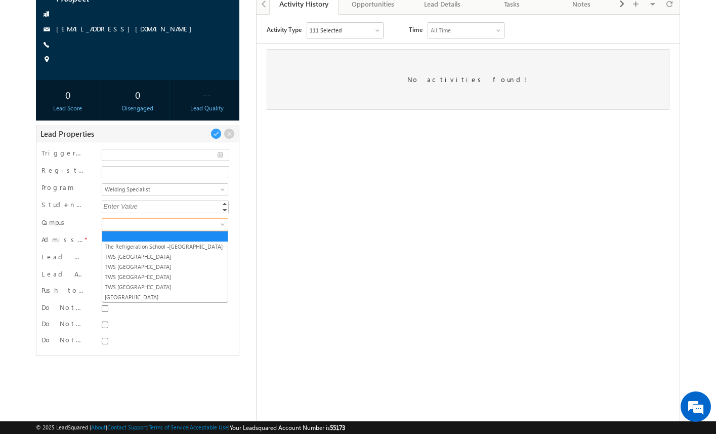
click at [189, 224] on span at bounding box center [163, 224] width 123 height 9
click at [184, 244] on link "The Refrigeration School -[GEOGRAPHIC_DATA]" at bounding box center [165, 246] width 126 height 9
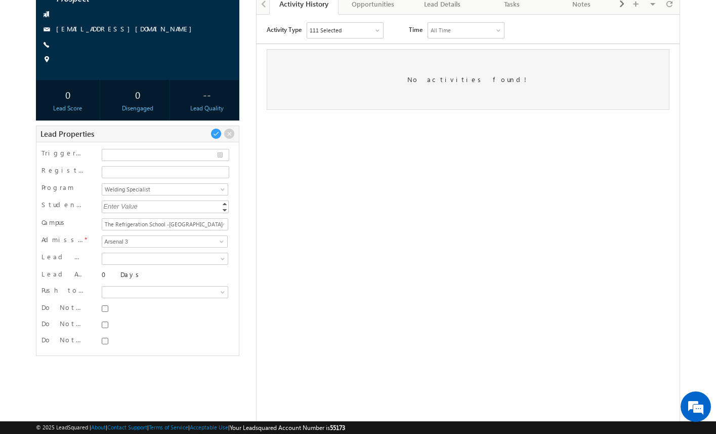
click at [234, 255] on div "Trigger Nexus to LSQ Sync Date Registration URL Program Electrical Applications…" at bounding box center [138, 249] width 204 height 214
click at [106, 314] on div at bounding box center [164, 310] width 131 height 14
click at [105, 308] on input "Do Not SMS" at bounding box center [105, 308] width 7 height 7
checkbox input "true"
click at [105, 317] on div "Do Not SMS" at bounding box center [138, 310] width 193 height 16
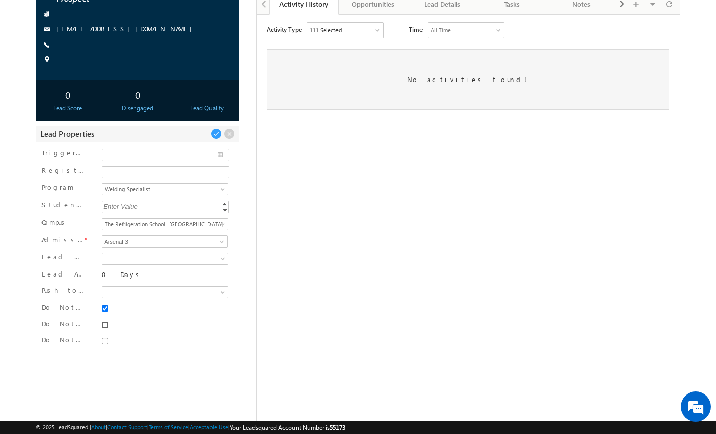
click at [105, 327] on input "Do Not Email" at bounding box center [105, 324] width 7 height 7
checkbox input "true"
click at [105, 338] on input "Do Not Call" at bounding box center [105, 341] width 7 height 7
checkbox input "true"
click at [217, 137] on span at bounding box center [216, 133] width 11 height 11
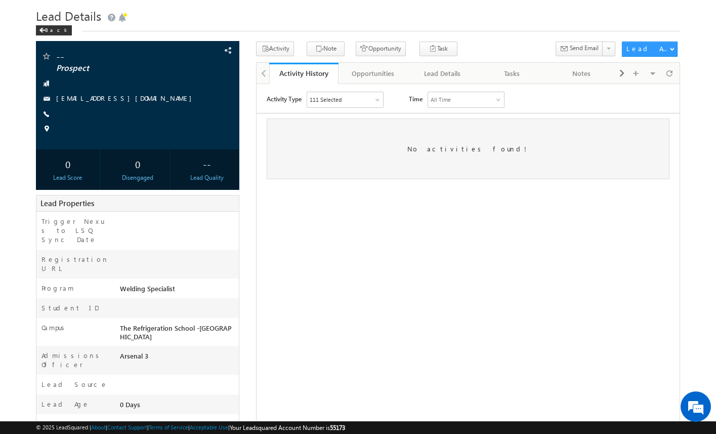
scroll to position [17, 0]
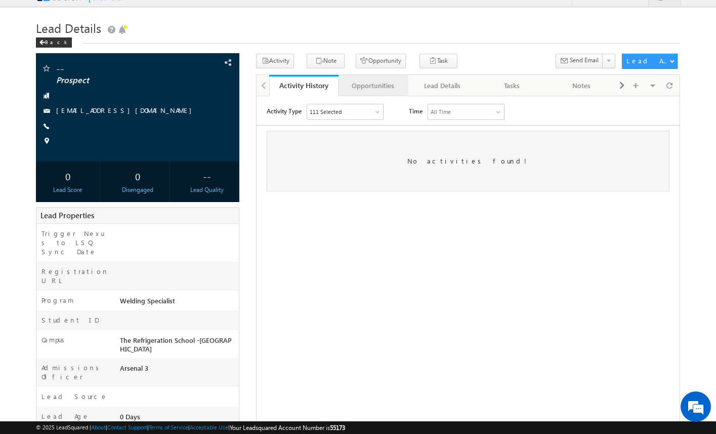
click at [373, 92] on link "Opportunities" at bounding box center [373, 85] width 69 height 21
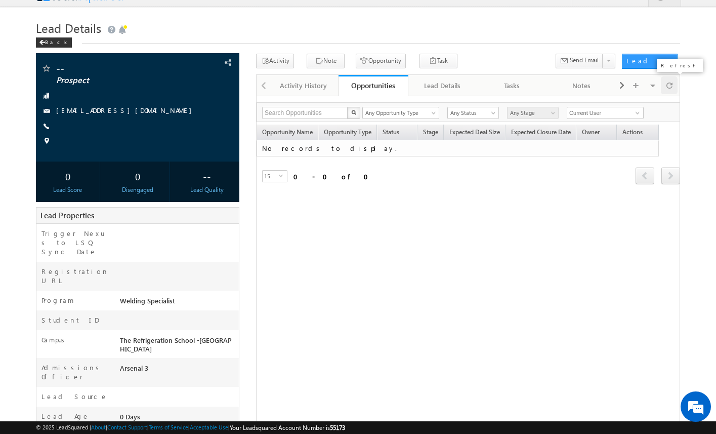
click at [673, 93] on div at bounding box center [669, 85] width 17 height 18
click at [377, 61] on button "Opportunity" at bounding box center [381, 61] width 50 height 15
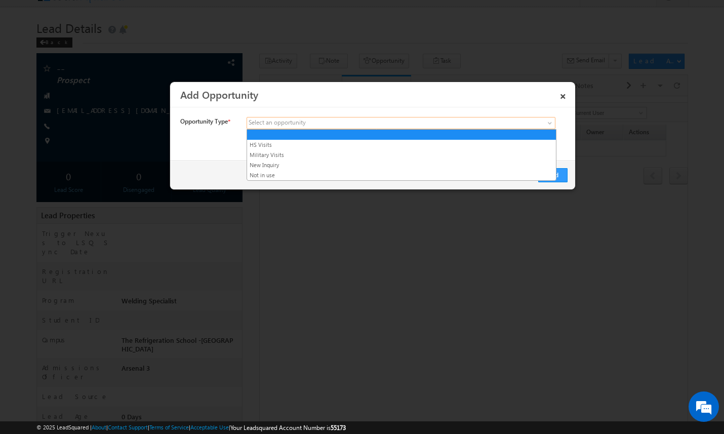
click at [381, 124] on span at bounding box center [326, 122] width 158 height 9
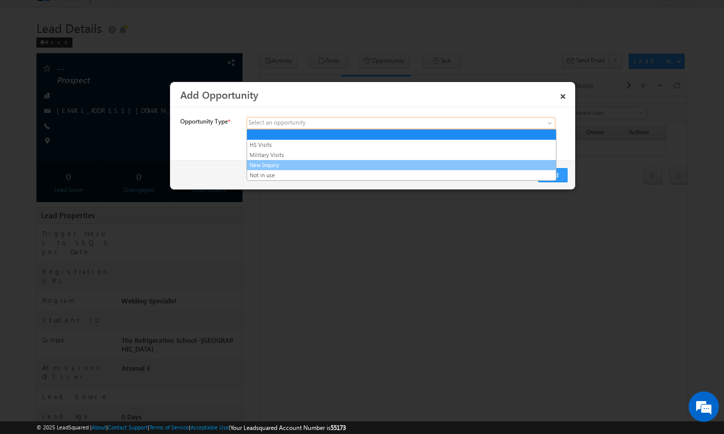
click at [367, 163] on link "New Inquiry" at bounding box center [401, 164] width 309 height 9
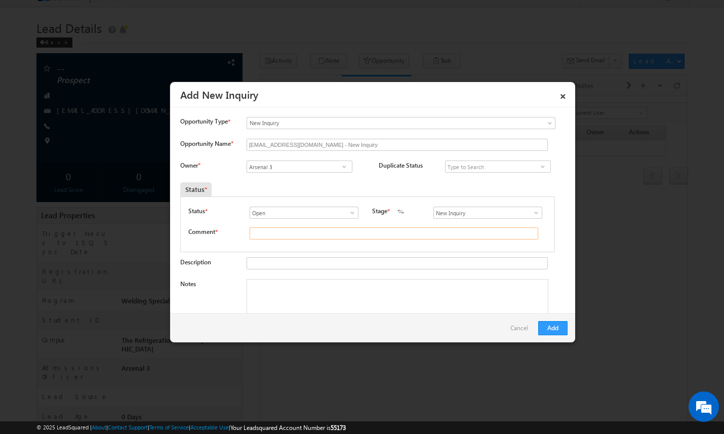
click at [315, 230] on input "text" at bounding box center [394, 233] width 289 height 12
type input "test"
click at [551, 331] on button "Add" at bounding box center [552, 328] width 29 height 14
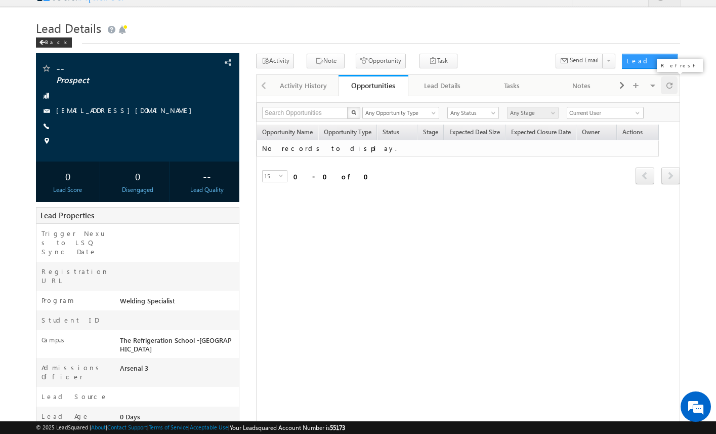
click at [670, 87] on span at bounding box center [670, 85] width 6 height 18
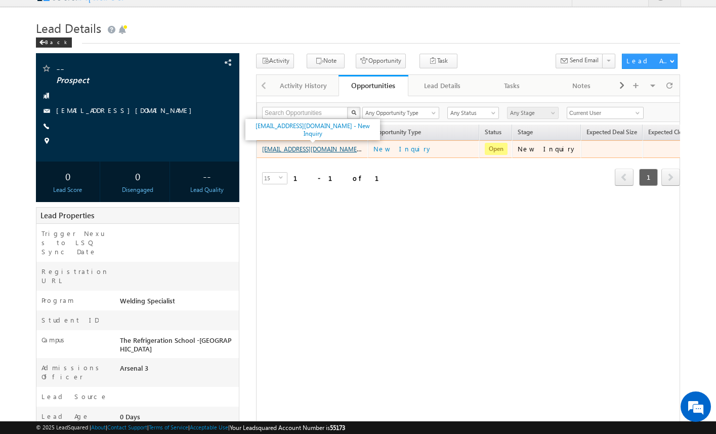
click at [327, 150] on link "amartha+rsiws-10-2-2025@arsenalstudios.com - New Inquiry" at bounding box center [329, 148] width 135 height 9
